Goal: Task Accomplishment & Management: Complete application form

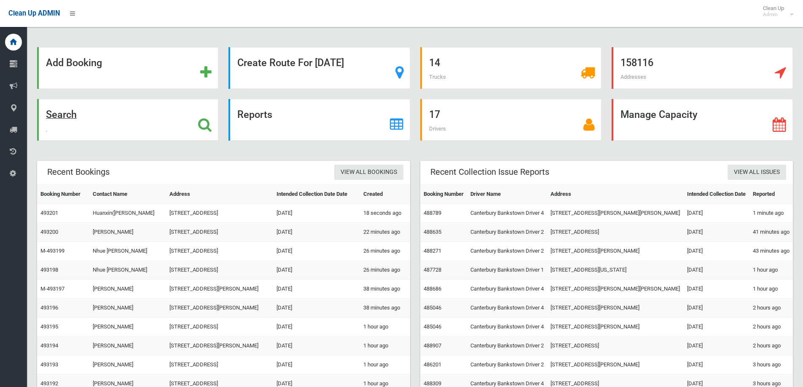
click at [89, 113] on div "Search" at bounding box center [127, 120] width 181 height 42
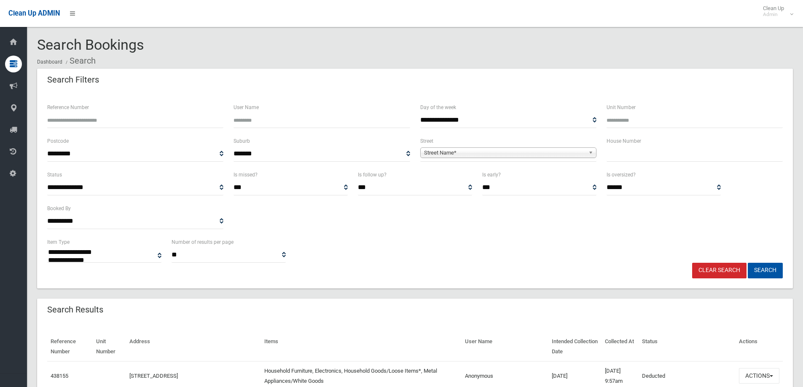
select select
click at [676, 158] on input "text" at bounding box center [694, 154] width 176 height 16
type input "*"
click at [553, 151] on span "Street Name*" at bounding box center [504, 153] width 161 height 10
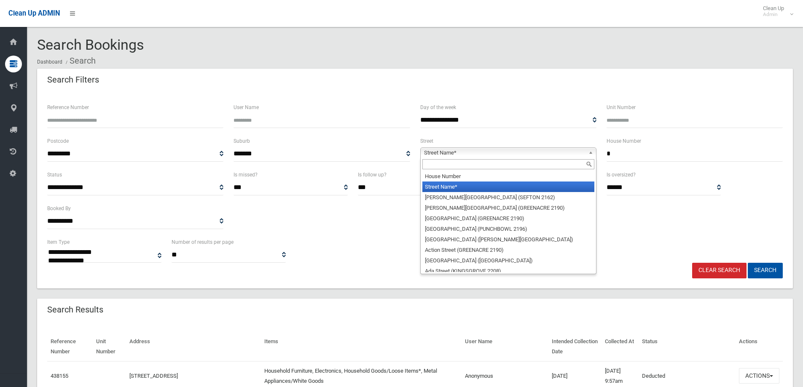
click at [551, 160] on input "text" at bounding box center [508, 164] width 172 height 10
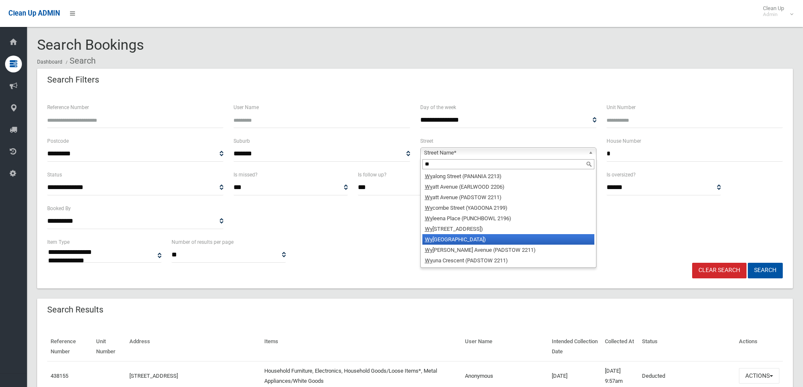
type input "**"
click at [502, 237] on li "Wy oming Place (RIVERWOOD 2210)" at bounding box center [508, 239] width 172 height 11
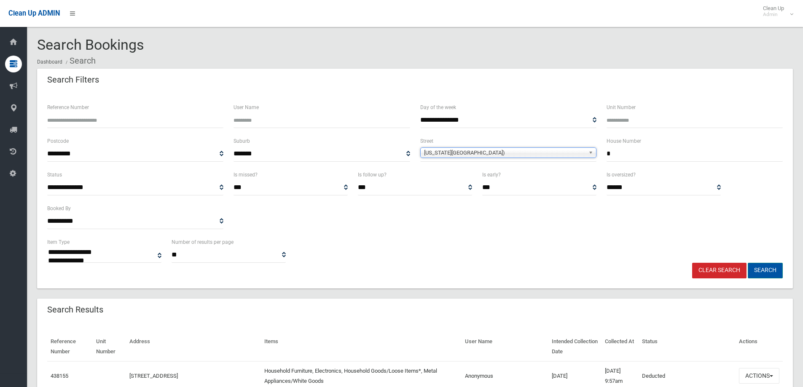
click at [758, 268] on button "Search" at bounding box center [765, 271] width 35 height 16
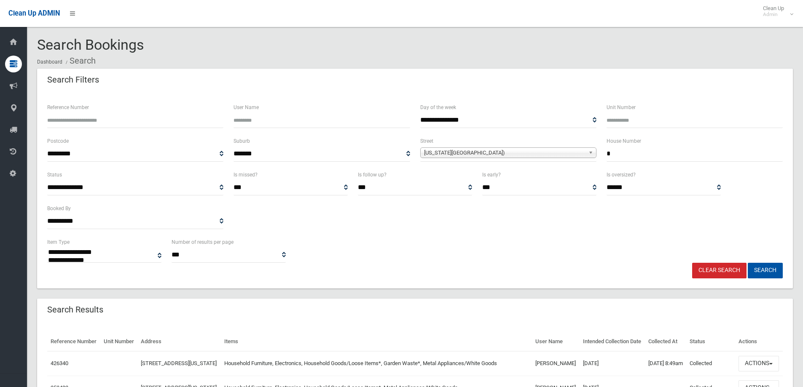
select select
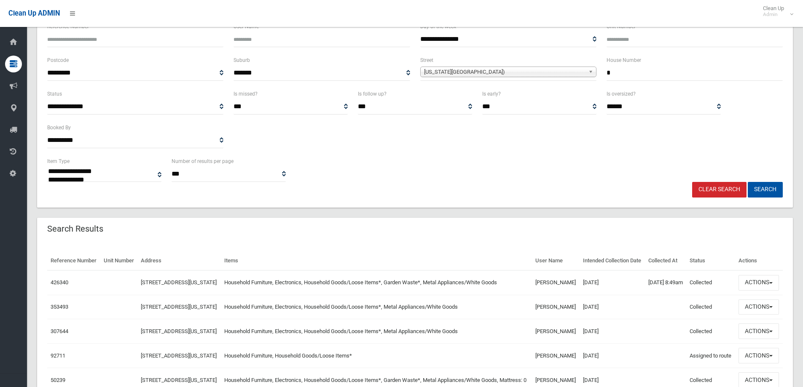
scroll to position [84, 0]
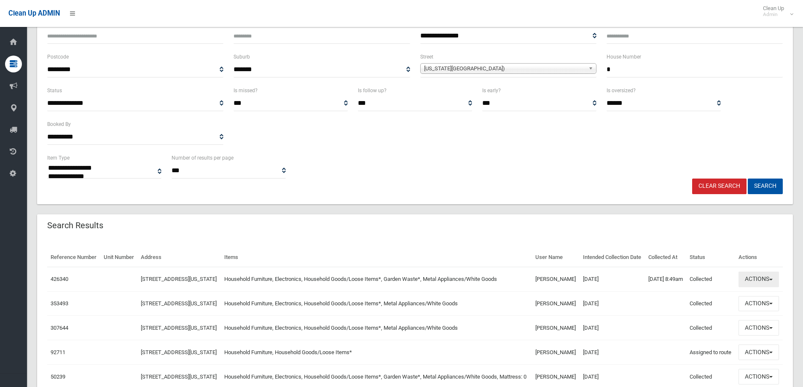
click at [755, 287] on button "Actions" at bounding box center [758, 280] width 40 height 16
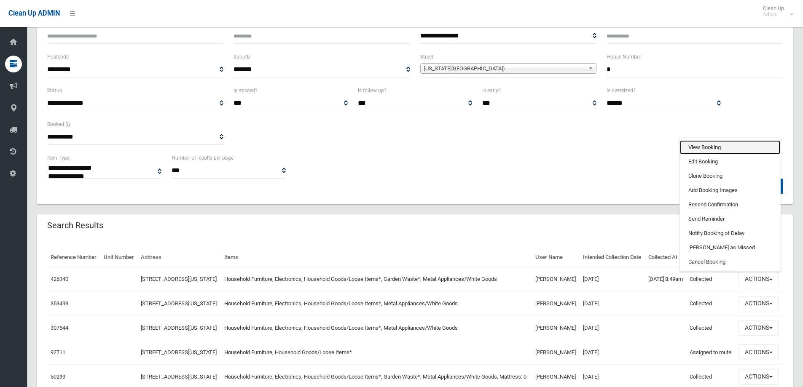
click at [697, 155] on link "View Booking" at bounding box center [730, 147] width 100 height 14
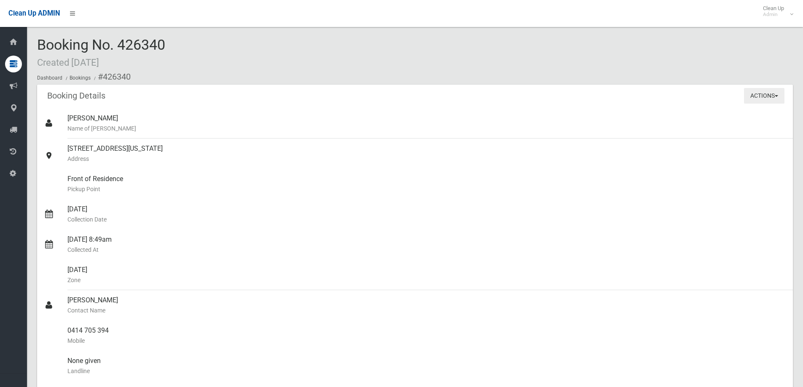
click at [761, 98] on button "Actions" at bounding box center [764, 96] width 40 height 16
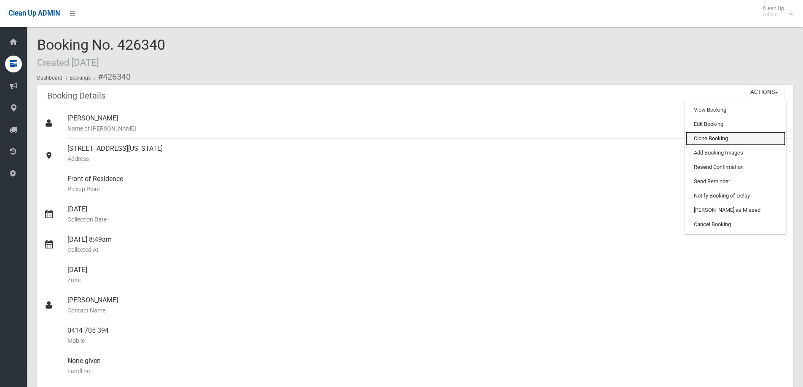
click at [738, 135] on link "Clone Booking" at bounding box center [735, 138] width 100 height 14
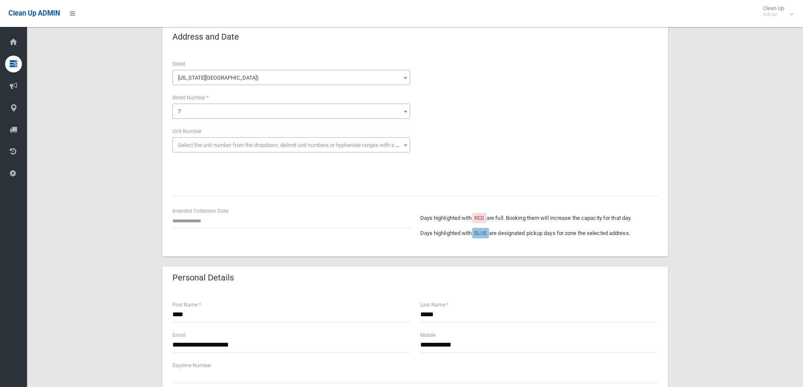
scroll to position [84, 0]
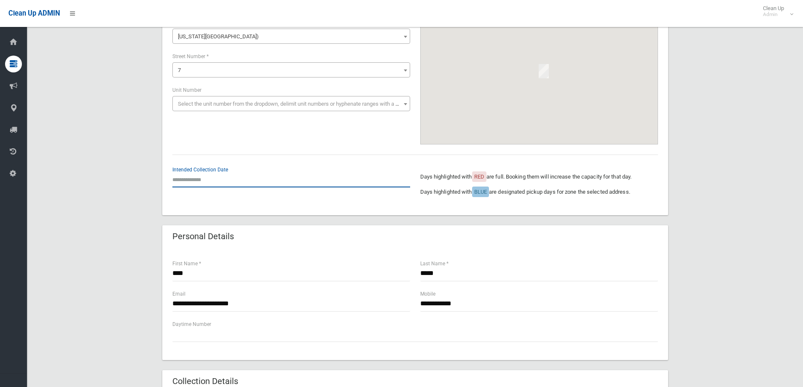
click at [247, 175] on input "text" at bounding box center [291, 180] width 238 height 16
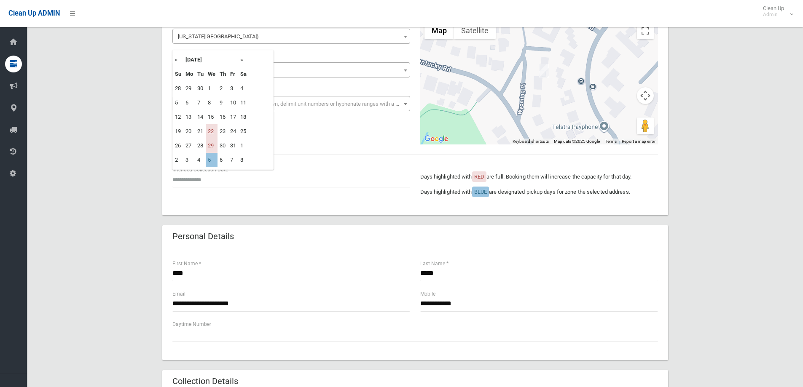
click at [241, 65] on th "»" at bounding box center [243, 60] width 11 height 14
click at [207, 102] on td "5" at bounding box center [212, 103] width 12 height 14
type input "**********"
click at [247, 176] on input "**********" at bounding box center [291, 180] width 238 height 16
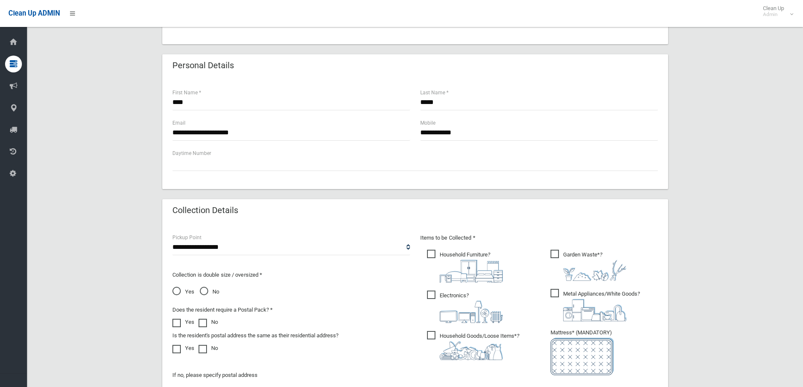
scroll to position [295, 0]
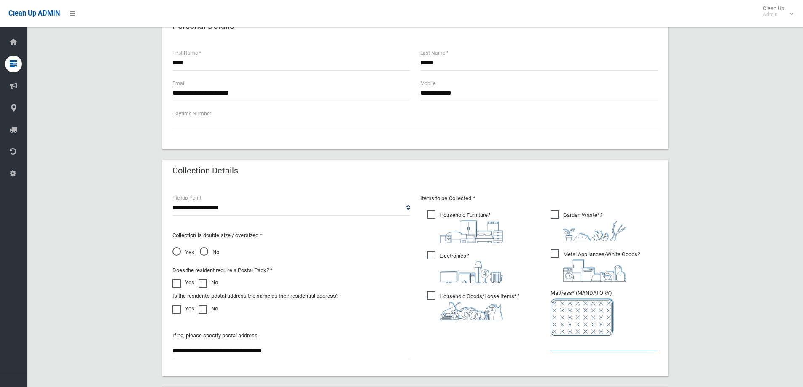
click at [571, 345] on input "text" at bounding box center [603, 344] width 107 height 16
type input "*"
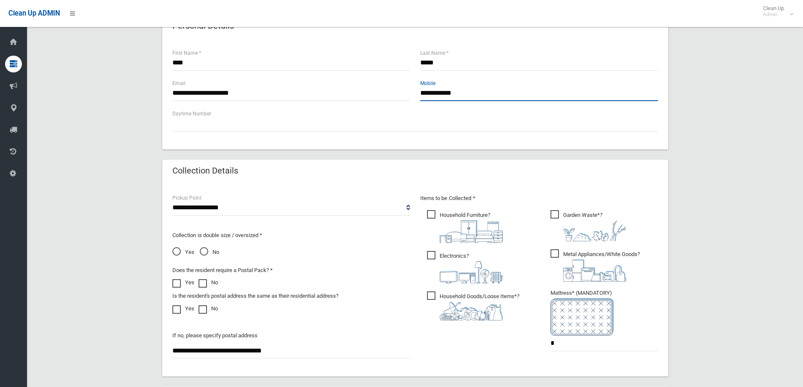
click at [438, 94] on input "**********" at bounding box center [539, 94] width 238 height 16
click at [448, 92] on input "**********" at bounding box center [539, 94] width 238 height 16
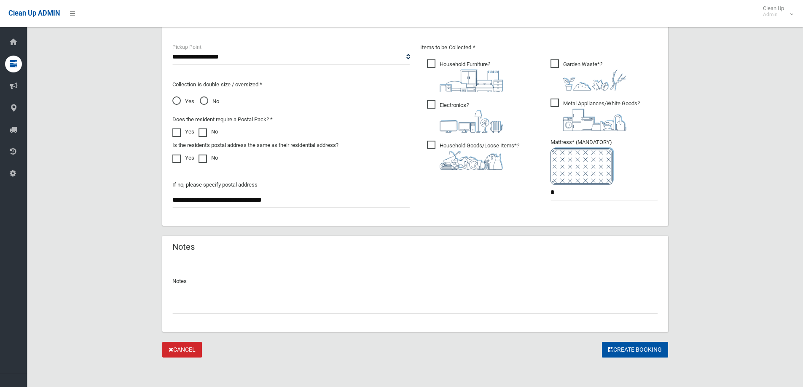
scroll to position [447, 0]
type input "**********"
click at [615, 347] on button "Create Booking" at bounding box center [635, 349] width 66 height 16
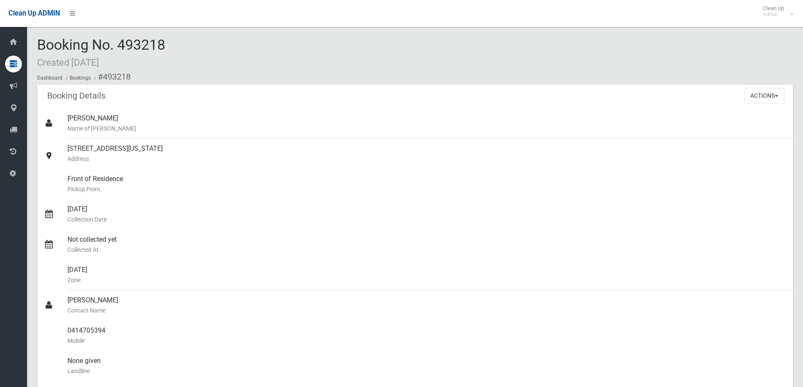
click at [24, 38] on link "Dashboard" at bounding box center [16, 42] width 33 height 17
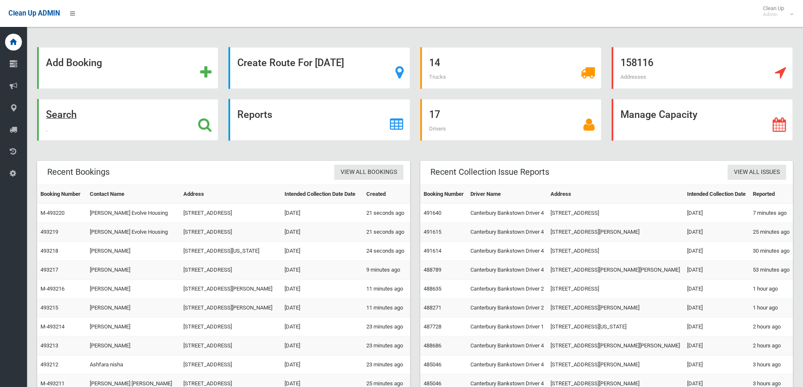
click at [117, 115] on div "Search" at bounding box center [127, 120] width 181 height 42
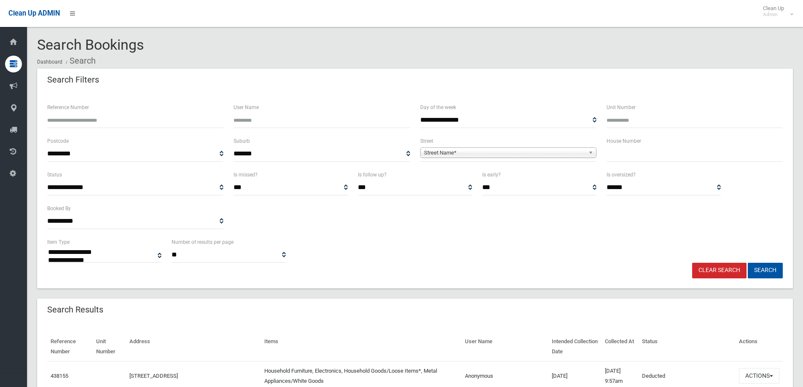
select select
click at [689, 161] on input "text" at bounding box center [694, 154] width 176 height 16
type input "**"
click at [520, 154] on span "Street Name*" at bounding box center [504, 153] width 161 height 10
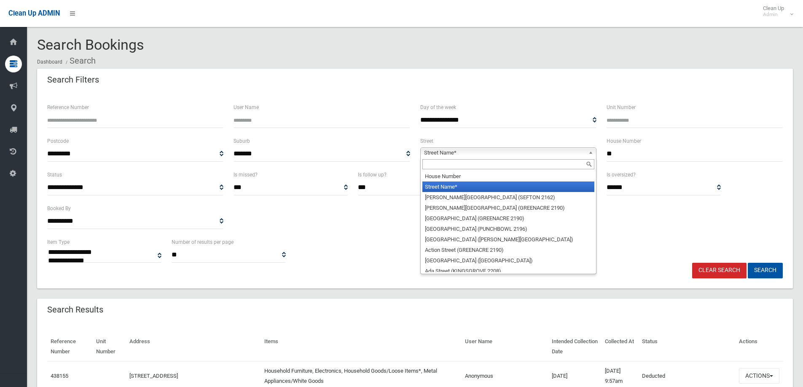
click at [519, 168] on input "text" at bounding box center [508, 164] width 172 height 10
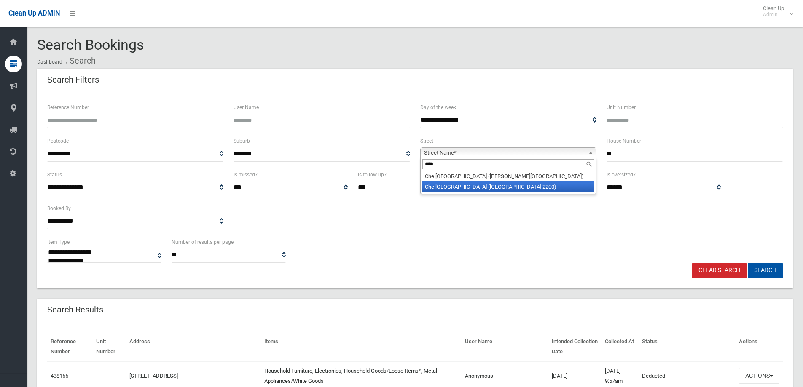
type input "****"
click at [522, 182] on li "[GEOGRAPHIC_DATA] ([GEOGRAPHIC_DATA] 2200)" at bounding box center [508, 187] width 172 height 11
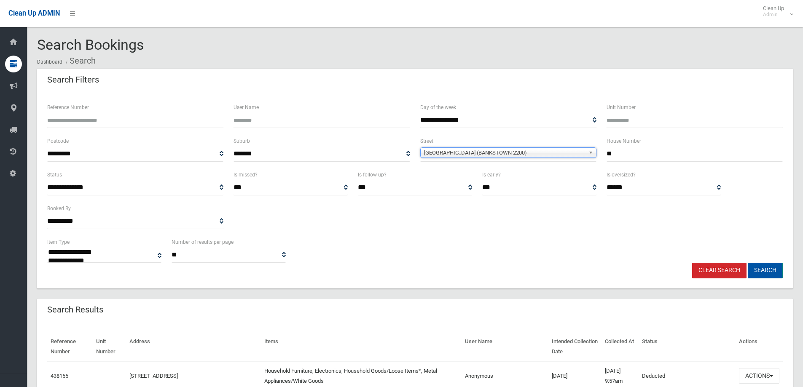
click at [760, 271] on button "Search" at bounding box center [765, 271] width 35 height 16
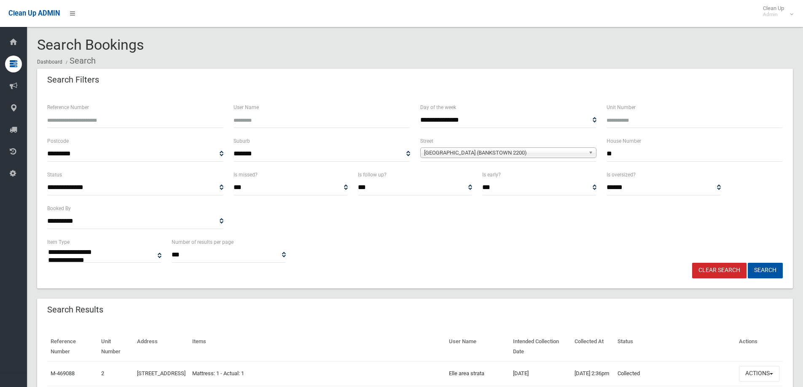
select select
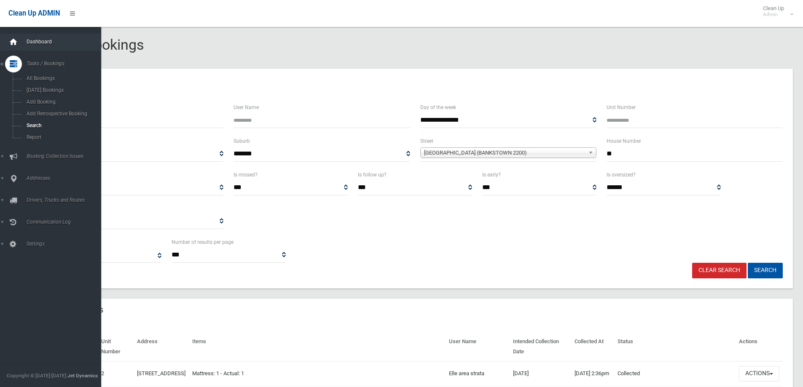
click at [15, 41] on icon at bounding box center [13, 42] width 9 height 17
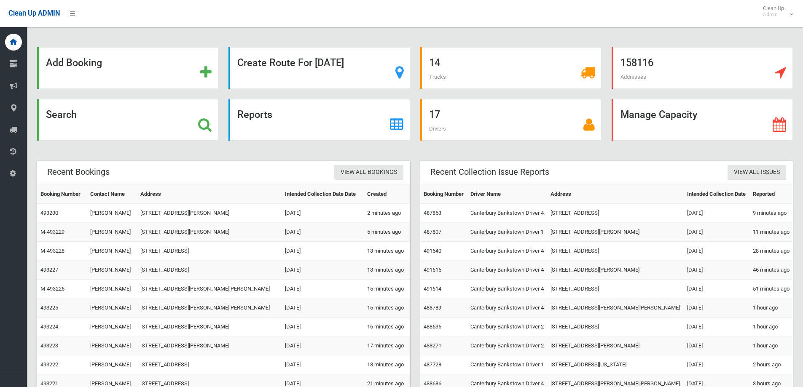
click at [603, 41] on div "Add Booking Create Route For Tomorrow 14 Trucks 158116 Addresses Search Reports…" at bounding box center [415, 216] width 776 height 413
click at [406, 149] on div "Reports" at bounding box center [318, 125] width 191 height 52
click at [660, 38] on div "Add Booking Create Route For Tomorrow 14 Trucks 158116 Addresses Search Reports…" at bounding box center [415, 216] width 776 height 413
drag, startPoint x: 608, startPoint y: 92, endPoint x: 623, endPoint y: 131, distance: 41.6
click at [608, 97] on div "158116 Addresses" at bounding box center [701, 73] width 191 height 52
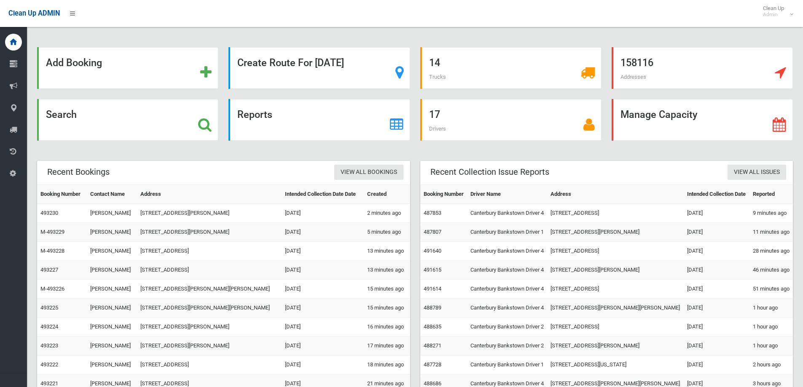
drag, startPoint x: 765, startPoint y: 143, endPoint x: 805, endPoint y: 136, distance: 39.8
click at [765, 143] on div "Manage Capacity" at bounding box center [701, 125] width 191 height 52
